Goal: Task Accomplishment & Management: Use online tool/utility

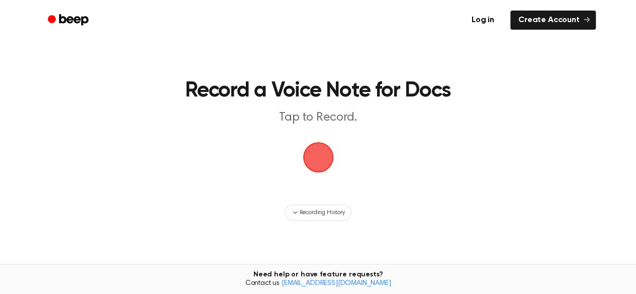
click at [319, 159] on span "button" at bounding box center [318, 157] width 28 height 28
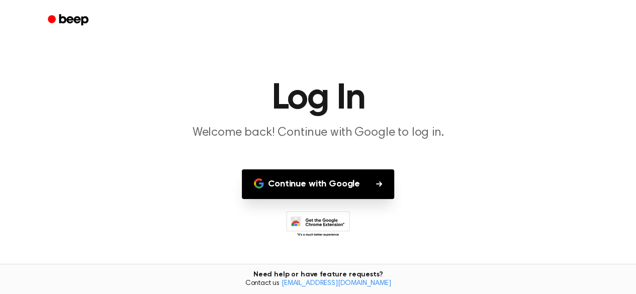
click at [328, 182] on button "Continue with Google" at bounding box center [318, 184] width 152 height 30
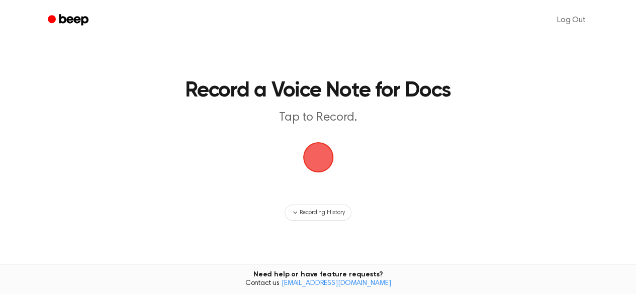
click at [320, 164] on span "button" at bounding box center [318, 157] width 40 height 40
click at [318, 150] on span "button" at bounding box center [318, 157] width 42 height 42
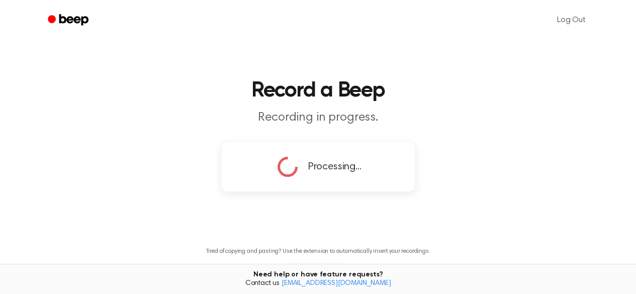
click at [341, 158] on div "Processing..." at bounding box center [318, 166] width 86 height 25
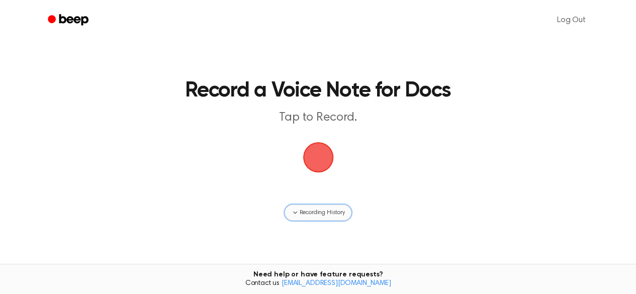
click at [337, 212] on span "Recording History" at bounding box center [321, 212] width 45 height 9
